Goal: Information Seeking & Learning: Check status

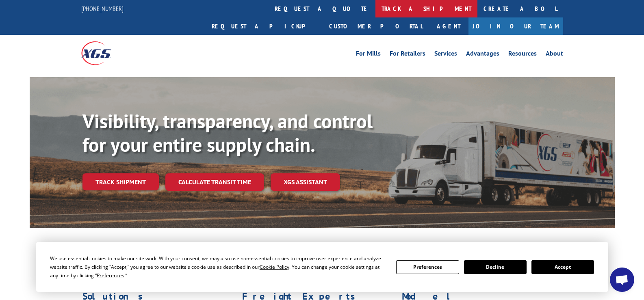
click at [375, 8] on link "track a shipment" at bounding box center [426, 8] width 102 height 17
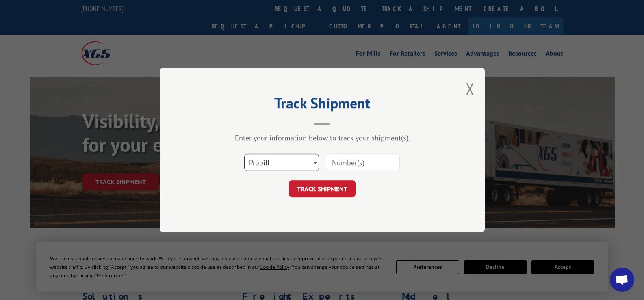
click at [290, 163] on select "Select category... Probill BOL PO" at bounding box center [281, 162] width 75 height 17
select select "bol"
click at [244, 154] on select "Select category... Probill BOL PO" at bounding box center [281, 162] width 75 height 17
paste input "6820912"
type input "6820912"
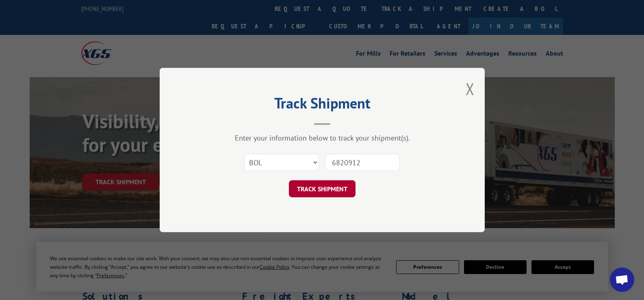
click at [345, 193] on button "TRACK SHIPMENT" at bounding box center [322, 188] width 67 height 17
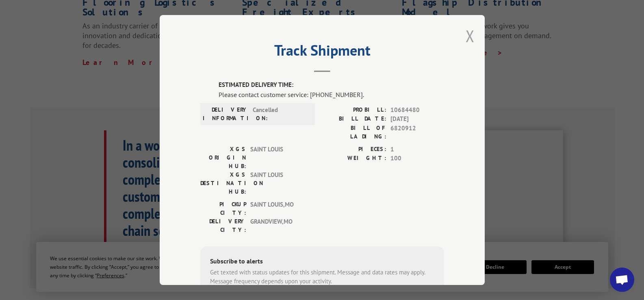
click at [466, 34] on button "Close modal" at bounding box center [470, 36] width 9 height 22
